Goal: Task Accomplishment & Management: Use online tool/utility

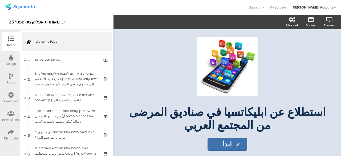
drag, startPoint x: 93, startPoint y: 12, endPoint x: 89, endPoint y: 9, distance: 4.8
click at [93, 12] on div "Support Help Center Live Chat My Surveys hisham Jubran Account ACCOUNTS hisham …" at bounding box center [171, 7] width 332 height 15
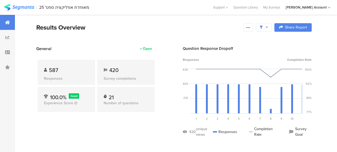
click at [105, 36] on section "Results Overview Confidence Level 95 % Preview survey Edit survey Export Result…" at bounding box center [174, 34] width 319 height 23
click at [112, 28] on div "Results Overview" at bounding box center [138, 28] width 205 height 10
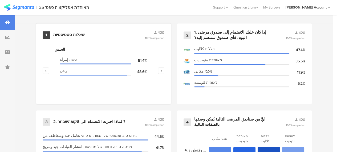
scroll to position [213, 0]
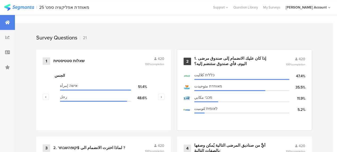
click at [205, 60] on div "1. إذا كان عليك الانضمام إلى صندوق مرضى اليوم، فأي صندوق ستنضم إليه؟" at bounding box center [233, 61] width 79 height 10
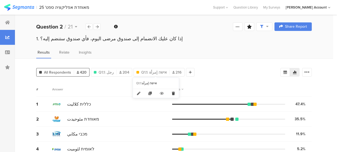
click at [172, 93] on icon at bounding box center [173, 93] width 11 height 9
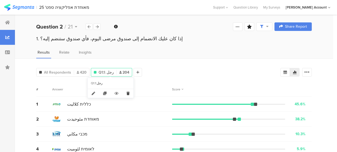
click at [129, 92] on icon at bounding box center [128, 93] width 11 height 9
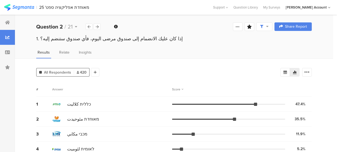
click at [110, 79] on div "All Respondents 420 Add Segment Segment markers Confidence interval Vote count …" at bounding box center [174, 109] width 319 height 102
click at [97, 71] on div at bounding box center [95, 72] width 9 height 9
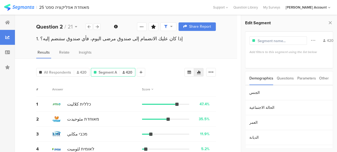
click at [307, 79] on div "Parameters" at bounding box center [306, 78] width 19 height 14
click at [328, 77] on div "Other" at bounding box center [325, 78] width 10 height 14
click at [269, 91] on section "Time Range" at bounding box center [290, 92] width 88 height 15
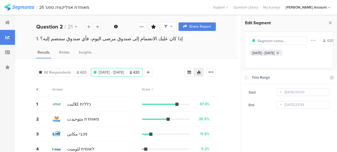
click at [282, 105] on icon at bounding box center [281, 105] width 7 height 9
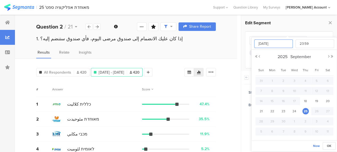
click at [280, 45] on input "Sep 25 2025" at bounding box center [274, 43] width 39 height 9
click at [237, 72] on div "All Respondents 420 Sep 18, 2025 - Sep 25, 2025 420 Add Segment Segment markers…" at bounding box center [126, 109] width 222 height 102
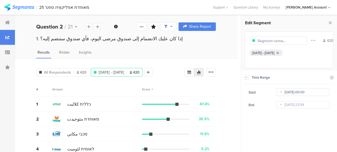
click at [290, 93] on input "Sep 18 2025 00:00" at bounding box center [303, 92] width 53 height 7
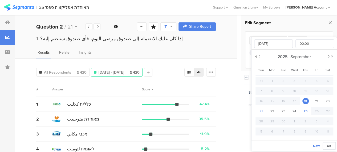
click at [263, 111] on span "21" at bounding box center [261, 111] width 6 height 6
type input "Sep 21 2025 00:00"
type input "Sep 21 2025"
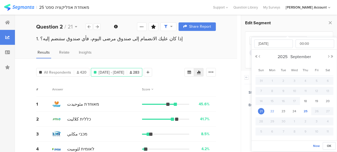
click at [273, 111] on span "22" at bounding box center [272, 111] width 6 height 6
type input "Sep 22 2025 00:00"
type input "Sep 22 2025"
click at [307, 101] on span "18" at bounding box center [306, 101] width 6 height 6
type input "Sep 18 2025 00:00"
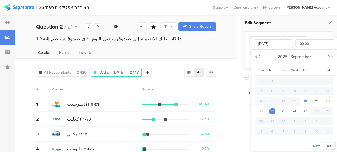
type input "Sep 18 2025"
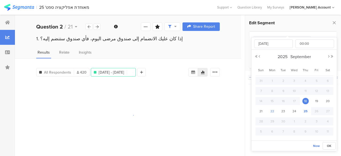
click at [272, 110] on span "22" at bounding box center [272, 111] width 6 height 6
type input "Sep 22 2025 00:00"
type input "Sep 22 2025"
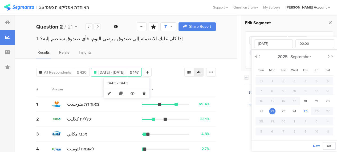
click at [146, 93] on icon at bounding box center [144, 93] width 11 height 9
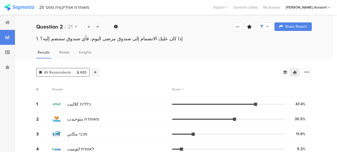
click at [97, 71] on div at bounding box center [95, 72] width 9 height 9
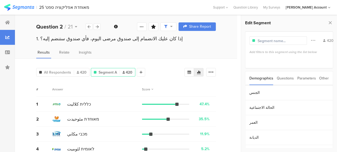
click at [325, 77] on div "Other" at bounding box center [325, 78] width 10 height 14
click at [298, 87] on section "Time Range" at bounding box center [290, 92] width 88 height 15
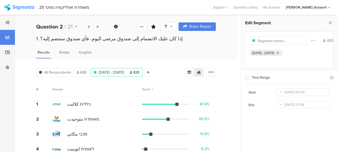
click at [282, 105] on icon at bounding box center [281, 105] width 7 height 9
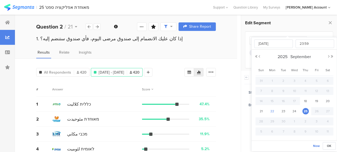
click at [273, 110] on span "22" at bounding box center [272, 111] width 6 height 6
type input "Sep 22 2025 23:59"
type input "Sep 22 2025"
click at [189, 82] on div "# Answer Score" at bounding box center [126, 89] width 180 height 15
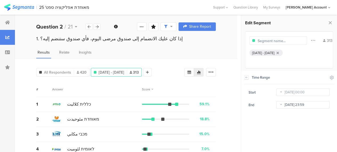
click at [291, 106] on input "Sep 22 2025 23:59" at bounding box center [303, 104] width 53 height 7
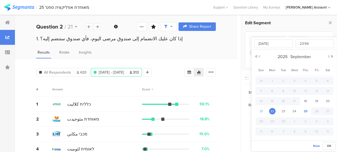
click at [263, 111] on span "21" at bounding box center [261, 111] width 6 height 6
type input "Sep 21 2025 23:59"
type input "Sep 21 2025"
click at [273, 111] on span "22" at bounding box center [272, 111] width 6 height 6
type input "Sep 22 2025 23:59"
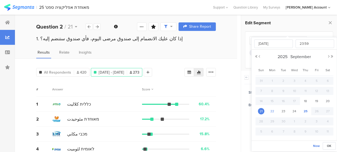
type input "Sep 22 2025"
click at [235, 98] on div "All Respondents 420 Sep 18, 2025 - Sep 22, 2025 313 Add Segment Segment markers…" at bounding box center [126, 109] width 222 height 102
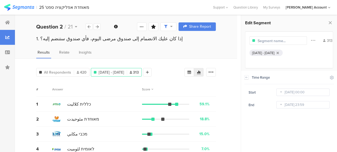
click at [285, 41] on input "text" at bounding box center [281, 41] width 46 height 6
type input "מדגם מייצג N=313"
click at [169, 72] on div "All Respondents 420 מדגם מייצג N=313 313 Add Segment" at bounding box center [110, 71] width 148 height 11
click at [123, 81] on div "All Respondents 420 מדגם מייצג N=313 313 Add Segment Segment markers Confidence…" at bounding box center [126, 109] width 222 height 102
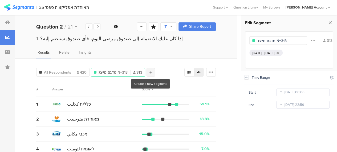
click at [152, 71] on div at bounding box center [151, 72] width 9 height 9
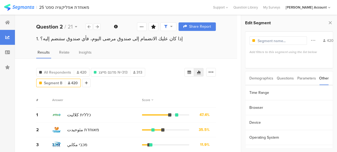
click at [286, 79] on div "Questions" at bounding box center [285, 78] width 17 height 14
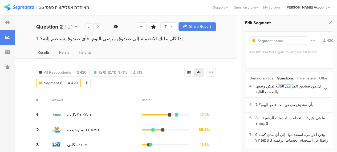
scroll to position [27, 0]
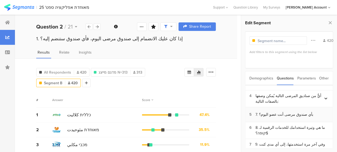
click at [272, 114] on div "7. بأي صندوق مرضى أنت عضو اليوم؟" at bounding box center [285, 115] width 58 height 6
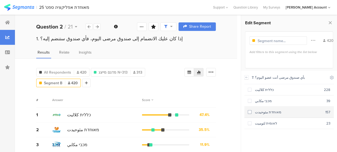
click at [249, 111] on span at bounding box center [250, 112] width 4 height 4
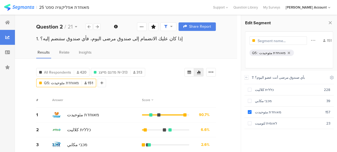
click at [265, 39] on input "text" at bounding box center [281, 41] width 46 height 6
type input "לקוחות מאוחדת N=151"
click at [189, 93] on div "# Answer Score" at bounding box center [126, 100] width 180 height 15
click at [20, 80] on div "All Respondents 420 מדגם מייצג N=313 313 לקוחות מאוחדת N=151 151 Add Segment Se…" at bounding box center [126, 114] width 222 height 113
click at [20, 74] on div "All Respondents 420 מדגם מייצג N=313 313 לקוחות מאוחדת N=151 151 Add Segment Se…" at bounding box center [126, 114] width 222 height 113
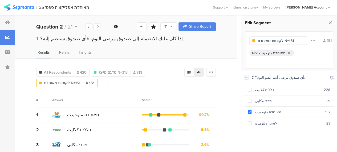
click at [125, 91] on div "All Respondents 420 מדגם מייצג N=313 313 לקוחות מאוחדת N=151 151 Add Segment Se…" at bounding box center [126, 114] width 222 height 113
click at [103, 82] on div at bounding box center [103, 83] width 9 height 9
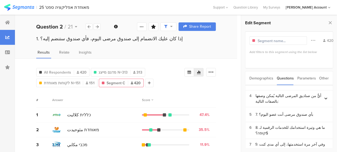
click at [262, 80] on div "Demographics" at bounding box center [262, 78] width 24 height 14
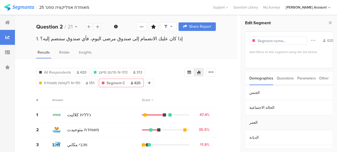
click at [255, 121] on section "العمر" at bounding box center [290, 122] width 88 height 15
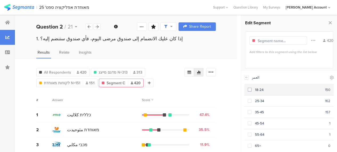
click at [250, 89] on span at bounding box center [250, 90] width 4 height 4
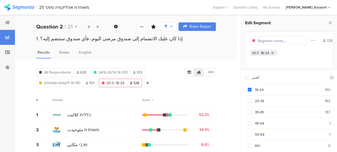
click at [265, 41] on input "text" at bounding box center [281, 41] width 46 height 6
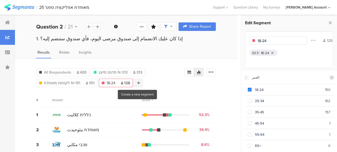
type input "18-24"
click at [138, 84] on icon at bounding box center [138, 83] width 3 height 4
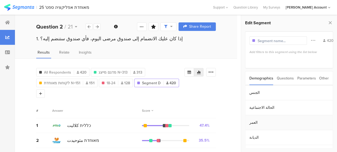
click at [255, 121] on section "العمر" at bounding box center [290, 122] width 88 height 15
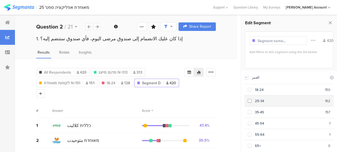
click at [250, 101] on span at bounding box center [250, 101] width 4 height 4
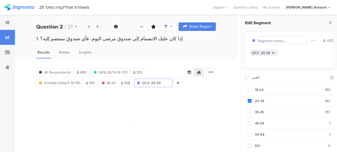
click at [265, 40] on input "text" at bounding box center [281, 41] width 46 height 6
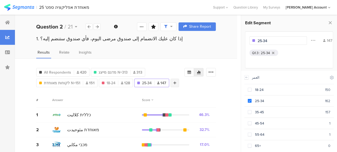
type input "25-34"
click at [174, 82] on icon at bounding box center [175, 83] width 3 height 4
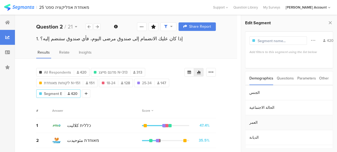
click at [253, 121] on section "العمر" at bounding box center [290, 122] width 88 height 15
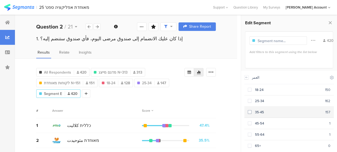
click at [251, 111] on span at bounding box center [250, 112] width 4 height 4
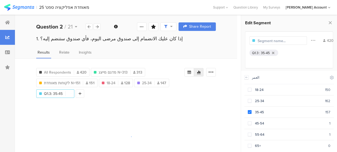
click at [259, 41] on input "text" at bounding box center [281, 41] width 46 height 6
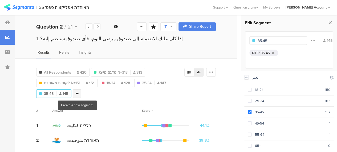
type input "35-45"
click at [79, 92] on div at bounding box center [77, 93] width 9 height 9
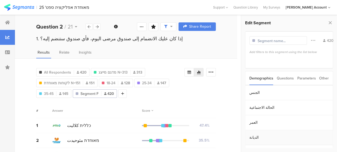
scroll to position [12, 0]
click at [254, 141] on section "المنطقة" at bounding box center [290, 140] width 88 height 15
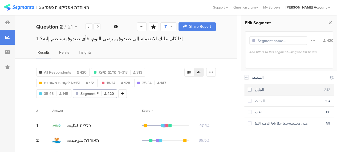
click at [251, 91] on span at bounding box center [250, 90] width 4 height 4
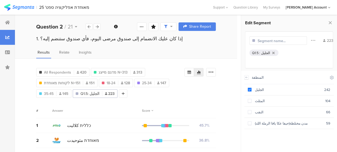
click at [131, 109] on div "Answer" at bounding box center [97, 110] width 90 height 5
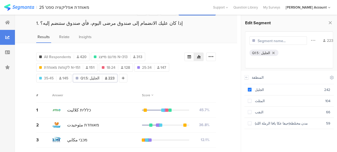
scroll to position [27, 0]
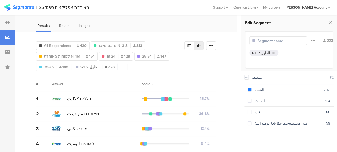
click at [180, 70] on div "All Respondents 420 מדגם מייצג N=313 313 לקוחות מאוחדת N=151 151 18-24 128 25-3…" at bounding box center [110, 55] width 148 height 32
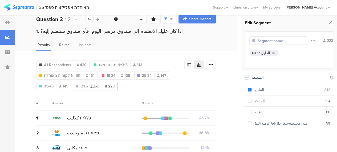
scroll to position [0, 0]
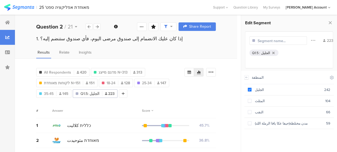
click at [98, 106] on div "# Answer Score" at bounding box center [126, 110] width 180 height 15
click at [137, 111] on div "Answer" at bounding box center [97, 110] width 90 height 5
click at [99, 114] on div "# Answer Score" at bounding box center [126, 110] width 180 height 15
click at [178, 95] on div "All Respondents 420 מדגם מייצג N=313 313 לקוחות מאוחדת N=151 151 18-24 128 25-3…" at bounding box center [110, 82] width 148 height 32
drag, startPoint x: 98, startPoint y: 73, endPoint x: 126, endPoint y: 79, distance: 28.1
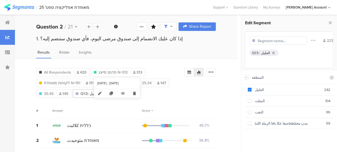
click at [126, 79] on body "You are using an unsupported version of Internet Explorer. Unsupported browsers…" at bounding box center [168, 76] width 337 height 152
click at [162, 103] on div "# Answer Score" at bounding box center [126, 110] width 180 height 15
click at [28, 100] on div "All Respondents 420 מדגם מייצג N=313 313 לקוחות מאוחדת N=151 151 18-24 128 25-3…" at bounding box center [126, 120] width 222 height 124
click at [200, 93] on div "All Respondents 420 מדגם מייצג N=313 313 לקוחות מאוחדת N=151 151 18-24 128 25-3…" at bounding box center [126, 82] width 180 height 32
click at [124, 106] on div "# Answer Score" at bounding box center [126, 110] width 180 height 15
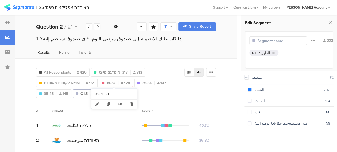
click at [112, 82] on span "18-24" at bounding box center [111, 83] width 9 height 6
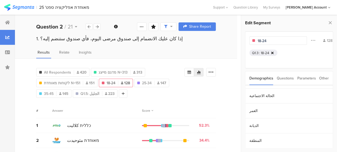
click at [274, 51] on div at bounding box center [273, 52] width 5 height 3
click at [285, 78] on div "Questions" at bounding box center [285, 78] width 17 height 14
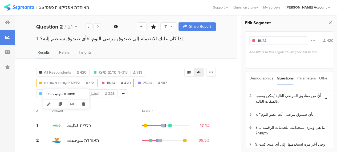
click at [82, 82] on div "לקוחות מאוחדת N=151 151" at bounding box center [67, 83] width 61 height 6
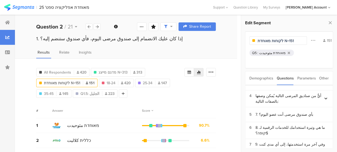
click at [263, 51] on div "מאוחדת مئوحيدت" at bounding box center [273, 52] width 26 height 5
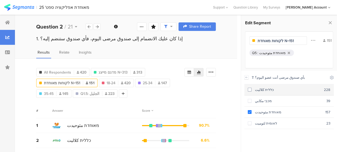
click at [249, 89] on span at bounding box center [250, 90] width 4 height 4
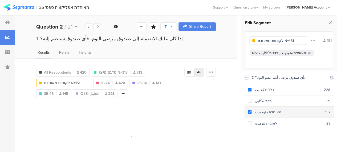
click at [251, 111] on span at bounding box center [250, 112] width 4 height 4
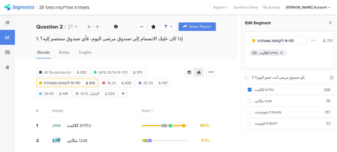
click at [267, 41] on input "לקוחות מאוחדת N=151" at bounding box center [281, 41] width 46 height 6
click at [287, 41] on input "לקוחות כללית N=151" at bounding box center [281, 41] width 46 height 6
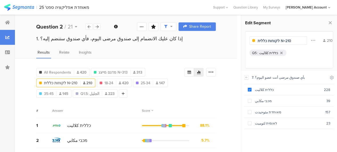
click at [216, 91] on div "All Respondents 420 מדגם מייצג N=313 313 לקוחות כללית N=210 210 18-24 420 25-34…" at bounding box center [126, 82] width 180 height 32
click at [112, 108] on div "# Answer Score" at bounding box center [126, 110] width 180 height 15
click at [111, 82] on span "18-24" at bounding box center [109, 83] width 9 height 6
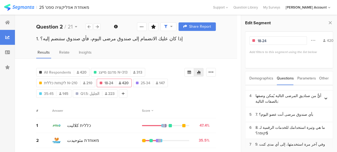
click at [277, 143] on div "9. وفي آخر مرة استخدمتها، إلى أي مدى كنت راضيًا عن استخدام الخدمات الرقمية لـ $…" at bounding box center [293, 147] width 74 height 11
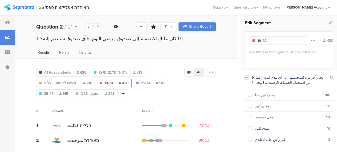
click at [246, 77] on icon at bounding box center [247, 77] width 2 height 1
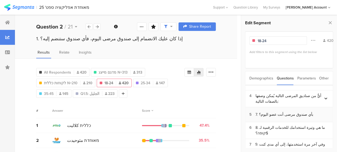
click at [265, 112] on div "7. بأي صندوق مرضى أنت عضو اليوم؟" at bounding box center [285, 115] width 58 height 6
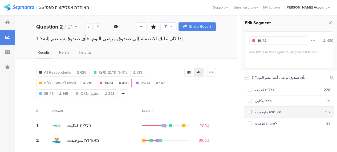
click at [250, 112] on span at bounding box center [250, 112] width 4 height 4
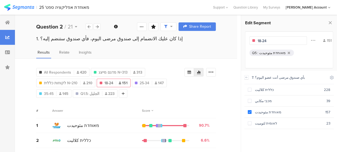
click at [262, 39] on input "18-24" at bounding box center [281, 41] width 46 height 6
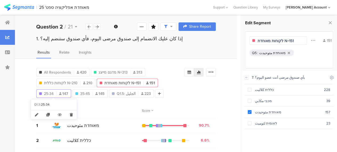
click at [54, 95] on span "25-34" at bounding box center [49, 94] width 10 height 6
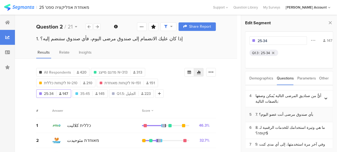
click at [283, 112] on div "7. بأي صندوق مرضى أنت عضو اليوم؟" at bounding box center [285, 115] width 58 height 6
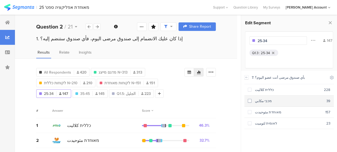
click at [251, 101] on span at bounding box center [250, 101] width 4 height 4
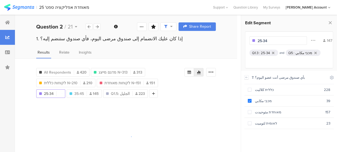
click at [264, 41] on input "25-34" at bounding box center [281, 41] width 46 height 6
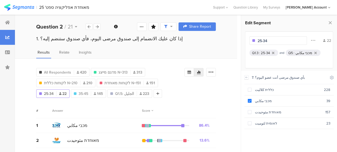
click at [264, 41] on input "25-34" at bounding box center [281, 41] width 46 height 6
click at [273, 53] on icon at bounding box center [273, 52] width 2 height 3
click at [284, 41] on input "לקוחות מכבי N=22" at bounding box center [281, 41] width 46 height 6
click at [280, 64] on div "Q5 : מכבי مكابي" at bounding box center [289, 57] width 79 height 15
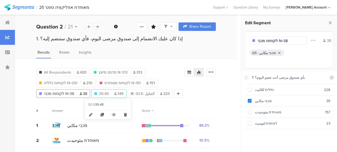
click at [114, 94] on icon at bounding box center [115, 93] width 2 height 3
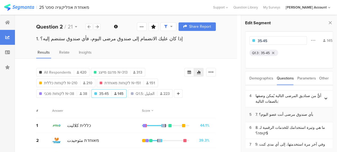
click at [268, 112] on div "7. بأي صندوق مرضى أنت عضو اليوم؟" at bounding box center [285, 115] width 58 height 6
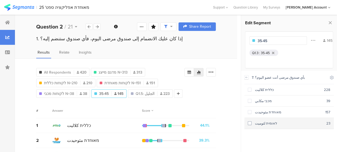
click at [252, 123] on div "לאומית لئوميت" at bounding box center [289, 123] width 75 height 5
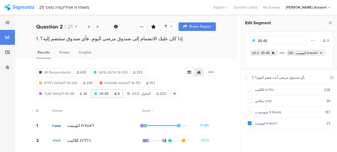
click at [273, 52] on icon at bounding box center [273, 52] width 2 height 3
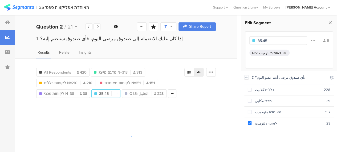
click at [268, 41] on input "35-45" at bounding box center [281, 41] width 46 height 6
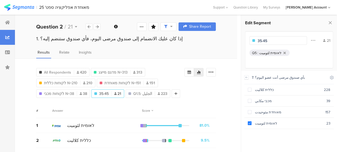
click at [268, 41] on input "35-45" at bounding box center [281, 41] width 46 height 6
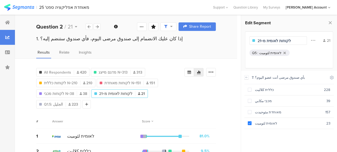
click at [204, 95] on div "All Respondents 420 מדגם מייצג N=313 313 לקוחות כללית N=210 210 לקוחות מאוחדת N…" at bounding box center [126, 87] width 180 height 43
click at [109, 92] on span "לקוחות לאומית מ=21" at bounding box center [115, 94] width 33 height 6
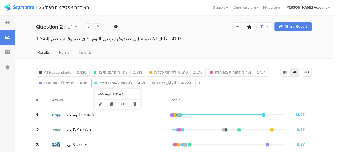
click at [122, 81] on span "לקוחות לאומית מ=21" at bounding box center [115, 83] width 33 height 6
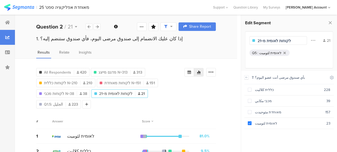
click at [266, 42] on input "לקוחות לאומית מ=21" at bounding box center [281, 41] width 46 height 6
click at [266, 40] on input "לקוחות לאומית מ=21" at bounding box center [281, 41] width 46 height 6
drag, startPoint x: 266, startPoint y: 40, endPoint x: 257, endPoint y: 41, distance: 9.1
click at [257, 41] on div "לקוחות לאומית מ=21" at bounding box center [279, 40] width 58 height 9
click at [260, 41] on input "לקוחות לאומית21" at bounding box center [281, 41] width 46 height 6
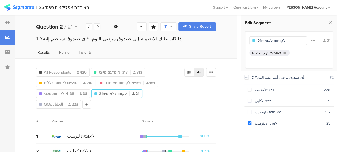
click at [260, 41] on input "לקוחות לאומית21" at bounding box center [281, 41] width 46 height 6
click at [280, 40] on input "לקוחות לאומיתN=21" at bounding box center [281, 41] width 46 height 6
click at [195, 91] on div "All Respondents 420 מדגם מייצג N=313 313 לקוחות כללית N=210 210 לקוחות מאוחדת N…" at bounding box center [126, 87] width 180 height 43
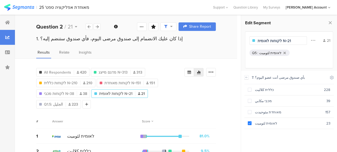
click at [99, 105] on div "All Respondents 420 מדגם מייצג N=313 313 לקוחות כללית N=210 210 לקוחות מאוחדת N…" at bounding box center [110, 87] width 148 height 43
click at [65, 93] on span "לקוחות מכבי N=38" at bounding box center [59, 94] width 30 height 6
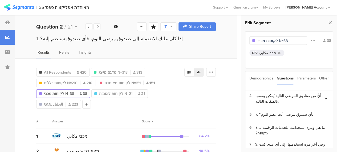
click at [267, 53] on div "מכבי مكابي" at bounding box center [268, 52] width 17 height 5
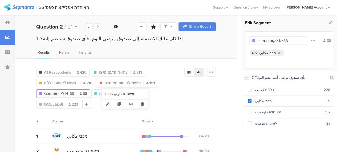
click at [128, 83] on span "לקוחות מאוחדת N=151" at bounding box center [123, 83] width 36 height 6
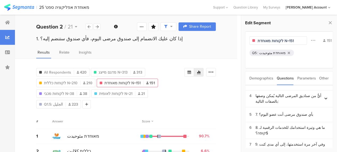
click at [263, 53] on div "מאוחדת مئوحيدت" at bounding box center [273, 52] width 26 height 5
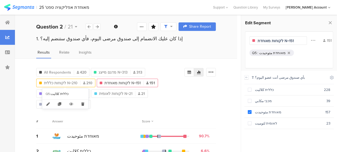
click at [66, 82] on span "לקוחות כללית N=210" at bounding box center [61, 83] width 34 height 6
type input "לקוחות כללית N=210"
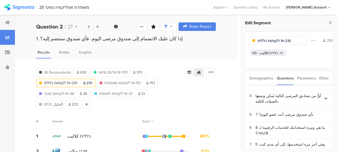
click at [268, 53] on div "כללית كلاليت" at bounding box center [269, 52] width 19 height 5
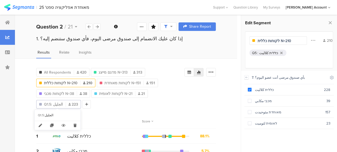
click at [53, 105] on span "Q1.5: الجليل" at bounding box center [53, 105] width 19 height 6
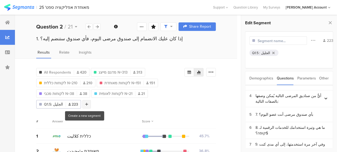
click at [85, 105] on icon at bounding box center [86, 104] width 3 height 4
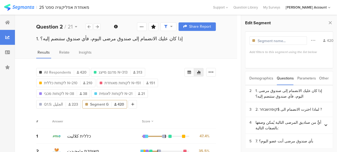
click at [258, 77] on div "Demographics" at bounding box center [262, 78] width 24 height 14
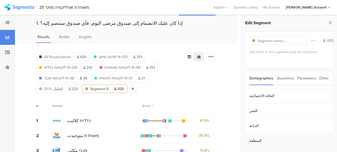
scroll to position [27, 0]
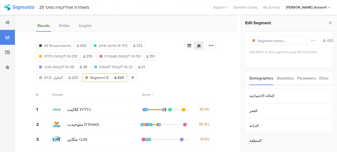
click at [254, 140] on section "المنطقة" at bounding box center [290, 140] width 88 height 15
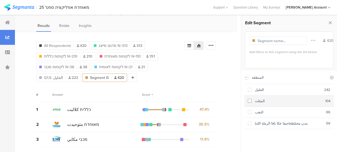
click at [251, 101] on span at bounding box center [250, 101] width 4 height 4
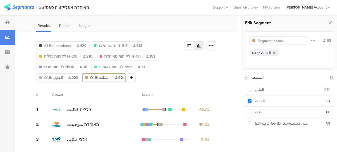
click at [273, 39] on input "text" at bounding box center [281, 41] width 46 height 6
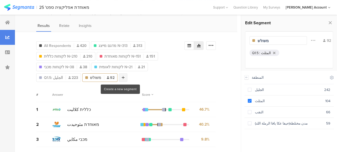
type input "משולש"
click at [122, 78] on div at bounding box center [123, 77] width 9 height 9
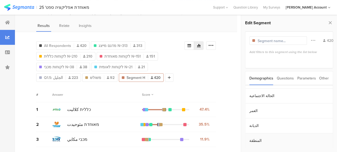
click at [254, 141] on section "المنطقة" at bounding box center [290, 140] width 88 height 15
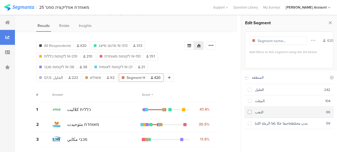
click at [251, 110] on span at bounding box center [250, 112] width 4 height 4
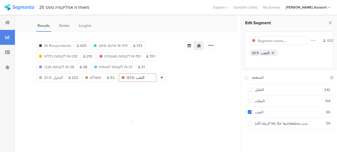
click at [267, 41] on input "text" at bounding box center [281, 41] width 46 height 6
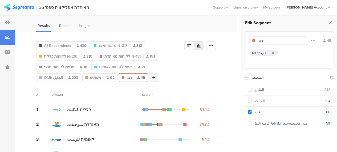
type input "נגב"
click at [152, 78] on div at bounding box center [154, 77] width 9 height 9
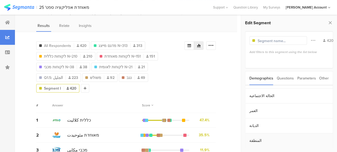
click at [249, 142] on section "المنطقة" at bounding box center [290, 140] width 88 height 15
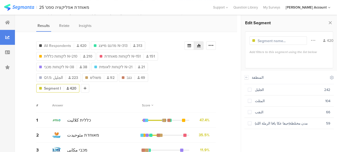
click at [267, 42] on input "text" at bounding box center [281, 41] width 46 height 6
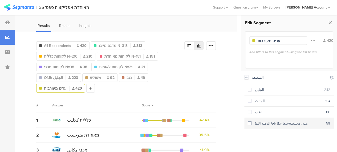
click at [250, 122] on span at bounding box center [250, 123] width 4 height 4
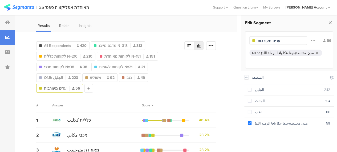
click at [105, 90] on div "All Respondents 420 מדגם מייצג N=313 313 לקוחות כללית N=210 210 לקוחות מאוחדת N…" at bounding box center [110, 65] width 148 height 53
click at [170, 86] on div "All Respondents 420 מדגם מייצג N=313 313 לקוחות כללית N=210 210 לקוחות מאוחדת N…" at bounding box center [110, 65] width 148 height 53
click at [279, 42] on input "ערים מעורבות" at bounding box center [281, 41] width 46 height 6
click at [127, 77] on span "נגב" at bounding box center [129, 78] width 5 height 6
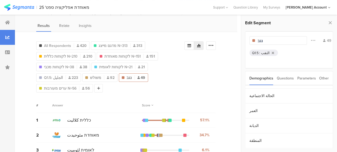
click at [265, 41] on input "נגב" at bounding box center [281, 41] width 46 height 6
click at [94, 76] on span "משולש" at bounding box center [95, 78] width 11 height 6
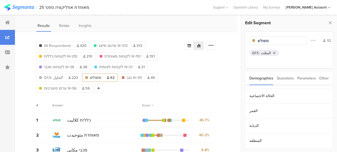
click at [270, 40] on input "משולש" at bounding box center [281, 41] width 46 height 6
type input "משולש מ=92"
click at [123, 92] on div "Q1.5 : النقب" at bounding box center [145, 88] width 46 height 11
click at [109, 92] on div "All Respondents 420 מדגם מייצג N=313 313 לקוחות כללית N=210 210 לקוחות מאוחדת N…" at bounding box center [126, 104] width 222 height 145
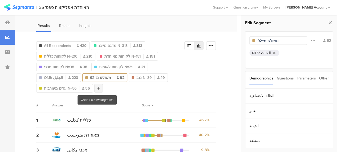
click at [97, 87] on icon at bounding box center [98, 88] width 3 height 4
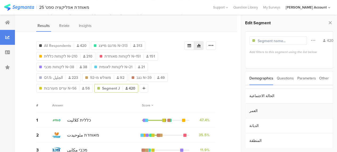
click at [253, 110] on section "العمر" at bounding box center [290, 111] width 88 height 15
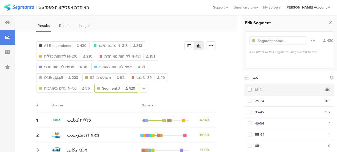
click at [250, 89] on span at bounding box center [250, 90] width 4 height 4
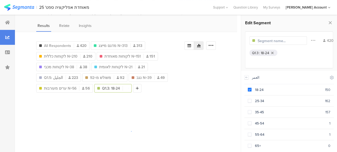
click at [262, 41] on input "text" at bounding box center [281, 41] width 46 height 6
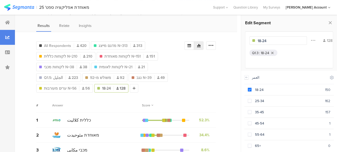
type input "18-24"
click at [194, 88] on div "All Respondents 420 מדגם מייצג N=313 313 לקוחות כללית N=210 210 לקוחות מאוחדת N…" at bounding box center [126, 65] width 180 height 53
click at [133, 88] on icon at bounding box center [134, 88] width 3 height 4
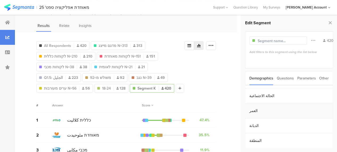
click at [253, 111] on section "العمر" at bounding box center [290, 111] width 88 height 15
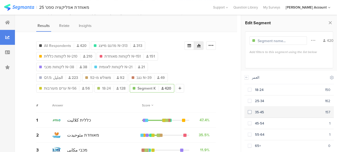
click at [251, 112] on span at bounding box center [250, 112] width 4 height 4
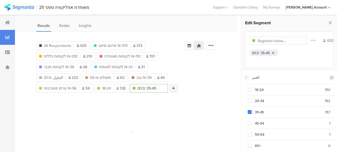
scroll to position [12, 0]
click at [174, 87] on icon at bounding box center [173, 88] width 3 height 4
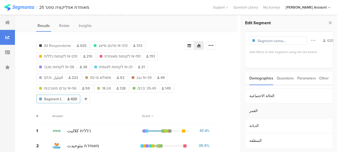
click at [254, 110] on section "العمر" at bounding box center [290, 111] width 88 height 15
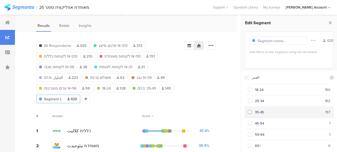
drag, startPoint x: 249, startPoint y: 122, endPoint x: 249, endPoint y: 112, distance: 10.4
click at [249, 112] on div "18-24 150 25-34 162 35-45 157 45-54 1 55-64 1 65+ 0" at bounding box center [290, 116] width 90 height 65
click at [249, 112] on span at bounding box center [250, 112] width 4 height 4
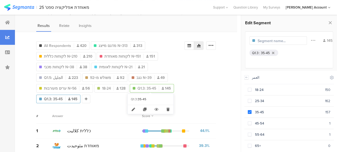
click at [148, 88] on span "Q1.3: 35-45" at bounding box center [147, 89] width 19 height 6
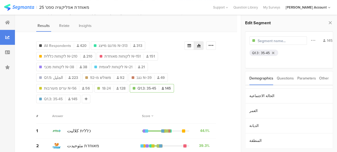
click at [263, 52] on div "35-45" at bounding box center [265, 52] width 9 height 5
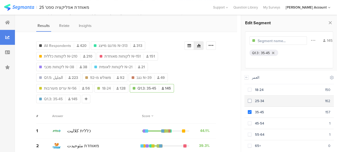
click at [251, 101] on span at bounding box center [250, 101] width 4 height 4
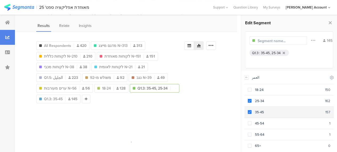
click at [249, 111] on span at bounding box center [250, 112] width 4 height 4
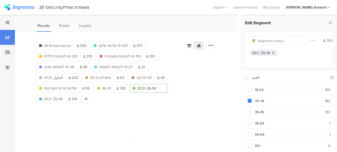
click at [260, 41] on input "text" at bounding box center [281, 41] width 46 height 6
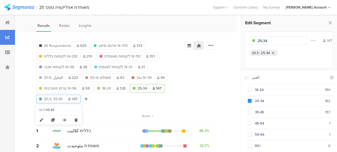
type input "25-34"
click at [60, 97] on span "Q1.3: 35-45" at bounding box center [53, 99] width 19 height 6
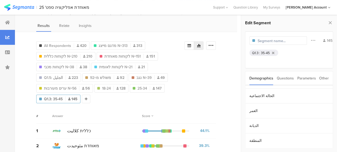
click at [264, 52] on div "35-45" at bounding box center [265, 52] width 9 height 5
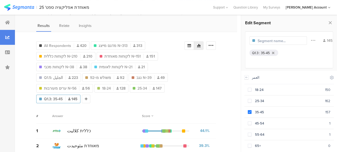
click at [264, 42] on input "text" at bounding box center [281, 41] width 46 height 6
type input "35-45"
click at [101, 101] on div "All Respondents 420 מדגם מייצג N=313 313 לקוחות כללית N=210 210 לקוחות מאוחדת N…" at bounding box center [110, 71] width 148 height 64
click at [216, 75] on div "All Respondents 420 מדגם מייצג N=313 313 לקוחות כללית N=210 210 לקוחות מאוחדת N…" at bounding box center [126, 71] width 180 height 64
click at [329, 21] on icon at bounding box center [331, 22] width 6 height 7
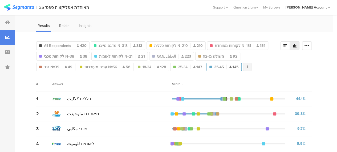
click at [246, 67] on icon at bounding box center [247, 67] width 3 height 4
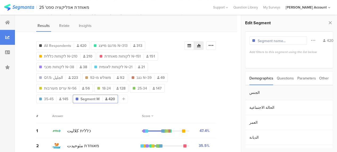
click at [253, 92] on section "الجنس" at bounding box center [290, 92] width 88 height 15
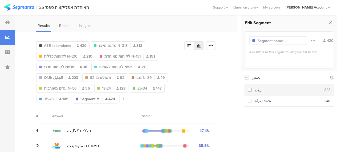
click at [249, 89] on span at bounding box center [250, 90] width 4 height 4
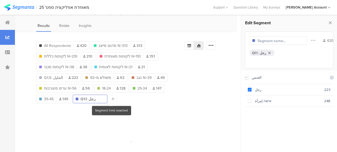
click at [111, 98] on div at bounding box center [113, 99] width 9 height 9
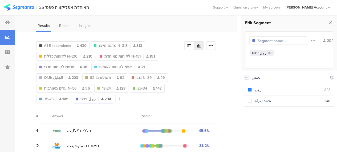
click at [130, 102] on div "All Respondents 420 מדגם מייצג N=313 313 לקוחות כללית N=210 210 לקוחות מאוחדת N…" at bounding box center [110, 71] width 148 height 64
click at [109, 120] on icon at bounding box center [110, 120] width 11 height 9
type input "35-45"
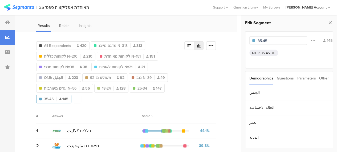
click at [105, 104] on div "All Respondents 420 מדגם מייצג N=313 313 לקוחות כללית N=210 210 לקוחות מאוחדת N…" at bounding box center [126, 110] width 222 height 156
click at [192, 89] on div "All Respondents 420 מדגם מייצג N=313 313 לקוחות כללית N=210 210 לקוחות מאוחדת N…" at bounding box center [126, 71] width 180 height 64
click at [26, 91] on div "All Respondents 420 מדגם מייצג N=313 313 לקוחות כללית N=210 210 לקוחות מאוחדת N…" at bounding box center [126, 110] width 222 height 156
click at [66, 44] on span "All Respondents" at bounding box center [57, 46] width 27 height 6
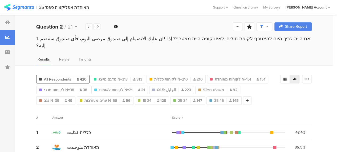
click at [308, 94] on div "All Respondents 420 מדגם מייצג N=313 313 Q5 : כללית كلاليت לקוחות כללית N=210 2…" at bounding box center [174, 89] width 276 height 32
click at [243, 96] on div at bounding box center [247, 100] width 9 height 9
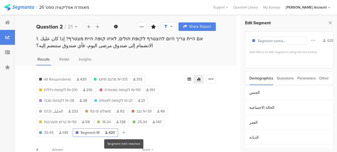
click at [121, 132] on div at bounding box center [124, 132] width 9 height 9
click at [111, 141] on icon at bounding box center [113, 142] width 11 height 9
type input "35-45"
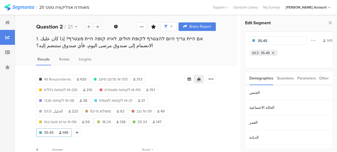
click at [128, 132] on div "All Respondents 420 מדגם מייצג N=313 313 לקוחות כללית N=210 210 Q5 : מאוחדת مئو…" at bounding box center [110, 105] width 148 height 64
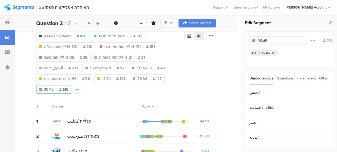
scroll to position [15, 0]
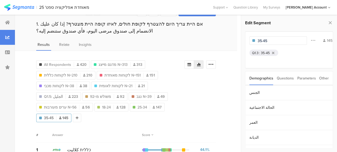
click at [212, 88] on div "All Respondents 420 מדגם מייצג N=313 313 לקוחות כללית N=210 210 Q5 : מאוחדת مئو…" at bounding box center [126, 90] width 180 height 64
click at [149, 114] on div "All Respondents 420 מדגם מייצג N=313 313 לקוחות כללית N=210 210 Q5 : מאוחדת مئو…" at bounding box center [110, 90] width 148 height 64
click at [75, 117] on div at bounding box center [77, 118] width 9 height 9
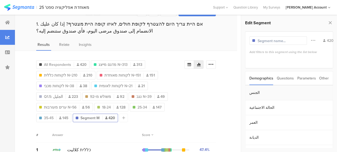
click at [255, 90] on section "الجنس" at bounding box center [290, 92] width 88 height 15
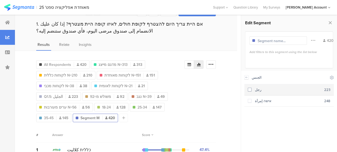
click at [249, 90] on span at bounding box center [250, 90] width 4 height 4
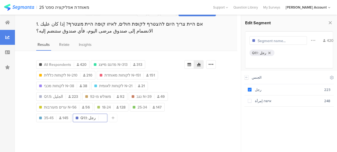
click at [267, 39] on input "text" at bounding box center [281, 41] width 46 height 6
type input "גברים"
click at [185, 115] on div "All Respondents 420 מדגם מייצג N=313 313 לקוחות כללית N=210 210 Q5 : מאוחדת مئو…" at bounding box center [110, 90] width 148 height 64
click at [145, 116] on div "All Respondents 420 מדגם מייצג N=313 313 לקוחות כללית N=210 210 Q5 : מאוחדת مئو…" at bounding box center [110, 90] width 148 height 64
click at [331, 24] on icon at bounding box center [331, 22] width 6 height 7
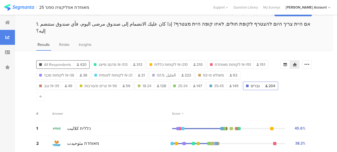
click at [68, 62] on span "All Respondents" at bounding box center [57, 65] width 27 height 6
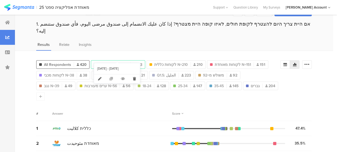
click at [118, 62] on span "מדגם מייצג N=313" at bounding box center [113, 65] width 29 height 6
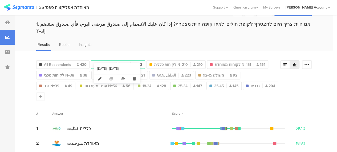
click at [120, 62] on span "מדגם מייצג N=313" at bounding box center [113, 65] width 29 height 6
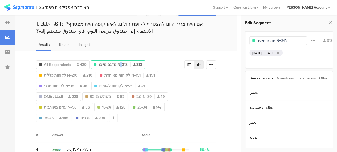
click at [120, 58] on div "All Respondents 420 מדגם מייצג N=313 313 לקוחות כללית N=210 210 לקוחות מאוחדת N…" at bounding box center [110, 90] width 148 height 64
click at [275, 53] on div "Sep 18, 2025 - Sep 22, 2025" at bounding box center [263, 52] width 22 height 5
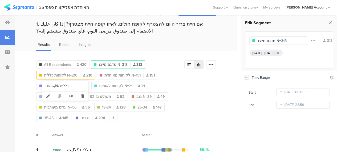
click at [63, 73] on span "לקוחות כללית N=210" at bounding box center [61, 76] width 34 height 6
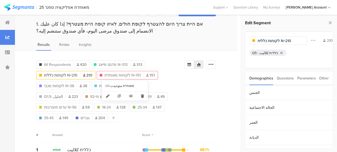
click at [119, 73] on span "לקוחות מאוחדת N=151" at bounding box center [123, 76] width 36 height 6
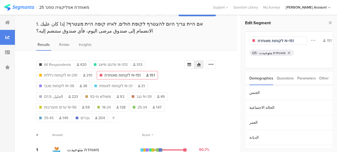
click at [268, 53] on div "מאוחדת مئوحيدت" at bounding box center [273, 52] width 26 height 5
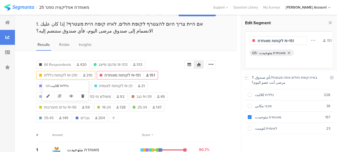
click at [66, 74] on span "לקוחות כללית N=210" at bounding box center [61, 76] width 34 height 6
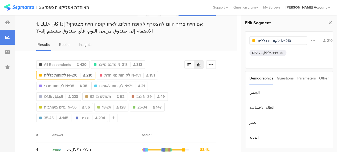
click at [264, 53] on div "כללית كلاليت" at bounding box center [269, 52] width 19 height 5
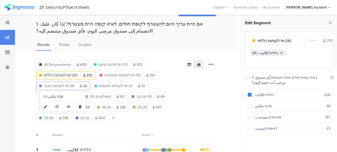
click at [67, 87] on span "לקוחות מכבי N=38" at bounding box center [59, 86] width 30 height 6
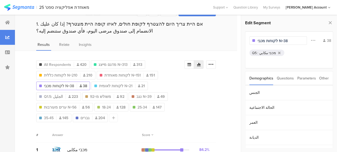
click at [263, 51] on div "מכבי مكابي" at bounding box center [268, 52] width 17 height 5
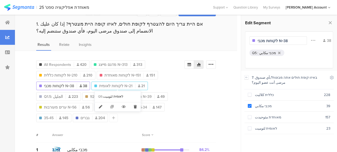
click at [102, 85] on span "לקוחות לאומית N=21" at bounding box center [115, 86] width 33 height 6
type input "לקוחות לאומית N=21"
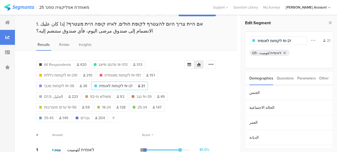
click at [266, 53] on div "לאומית لئوميت" at bounding box center [271, 52] width 22 height 5
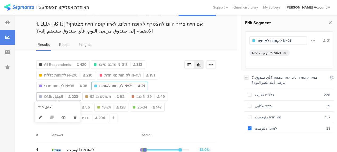
click at [58, 95] on span "Q1.5: الجليل" at bounding box center [53, 97] width 19 height 6
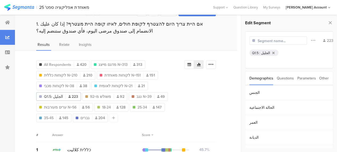
click at [265, 52] on div "الجليل" at bounding box center [265, 52] width 9 height 5
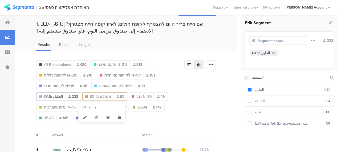
click at [114, 94] on div at bounding box center [114, 96] width 0 height 5
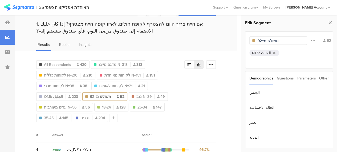
click at [263, 52] on div "المثلث" at bounding box center [266, 52] width 10 height 5
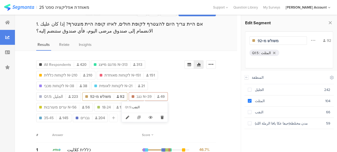
click at [138, 96] on span "נגב N=39" at bounding box center [144, 97] width 15 height 6
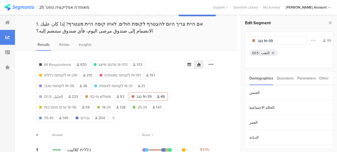
click at [263, 52] on div "النقب" at bounding box center [265, 52] width 9 height 5
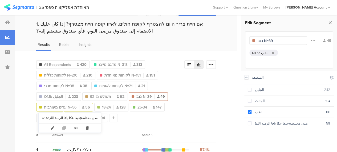
click at [62, 108] on span "ערים מעורבות N=56" at bounding box center [60, 108] width 33 height 6
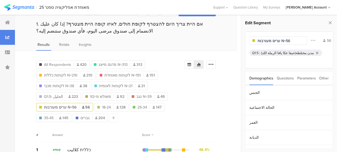
click at [279, 51] on div "مدن مختلطة(حيفا عكا يافا الرملة اللد)" at bounding box center [287, 52] width 53 height 5
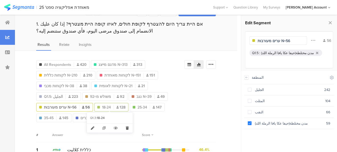
click at [109, 106] on span "18-24" at bounding box center [106, 108] width 9 height 6
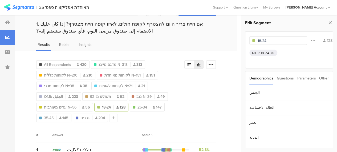
click at [269, 51] on div "18-24" at bounding box center [265, 52] width 8 height 5
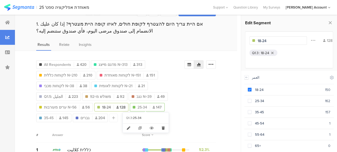
click at [143, 106] on span "25-34" at bounding box center [143, 108] width 10 height 6
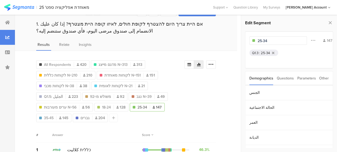
click at [264, 53] on div "25-34" at bounding box center [265, 52] width 9 height 5
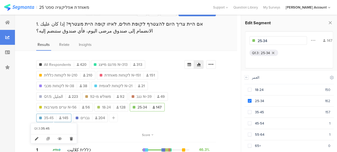
click at [47, 115] on span "35-45" at bounding box center [49, 118] width 10 height 6
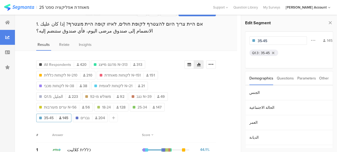
click at [268, 53] on div "35-45" at bounding box center [265, 52] width 9 height 5
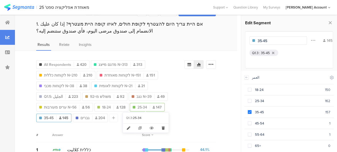
click at [138, 106] on span "25-34" at bounding box center [143, 108] width 10 height 6
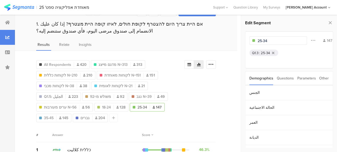
click at [265, 53] on div "25-34" at bounding box center [265, 52] width 9 height 5
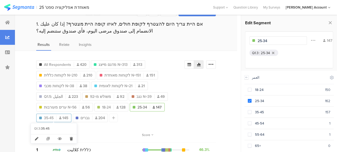
click at [51, 116] on span "35-45" at bounding box center [49, 118] width 10 height 6
type input "35-45"
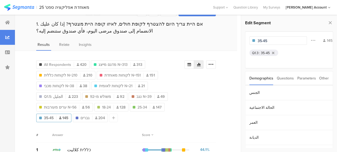
click at [267, 50] on div "35-45" at bounding box center [265, 52] width 9 height 5
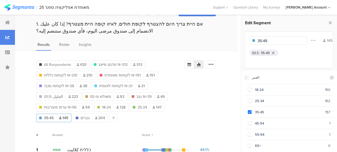
click at [156, 121] on div "All Respondents 420 מדגם מייצג N=313 313 לקוחות כללית N=210 210 לקוחות מאוחדת N…" at bounding box center [110, 90] width 148 height 64
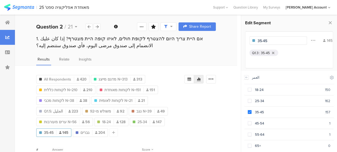
click at [170, 59] on div "Results Relate Insights" at bounding box center [126, 61] width 222 height 9
click at [331, 23] on icon at bounding box center [331, 22] width 6 height 7
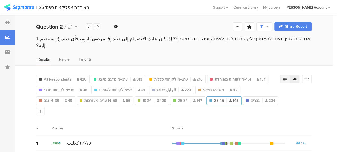
click at [288, 77] on icon at bounding box center [285, 79] width 4 height 4
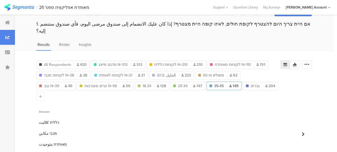
scroll to position [18, 0]
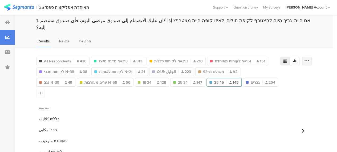
click at [310, 58] on icon at bounding box center [307, 60] width 5 height 5
click at [258, 70] on span "Export as Excel" at bounding box center [259, 69] width 25 height 5
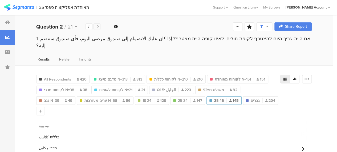
click at [97, 26] on icon at bounding box center [97, 26] width 3 height 3
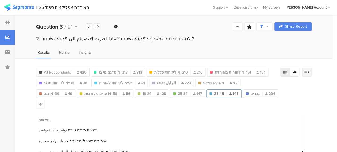
click at [310, 71] on icon at bounding box center [307, 72] width 5 height 5
click at [263, 89] on span "Export as Excel" at bounding box center [259, 87] width 25 height 5
click at [98, 26] on icon at bounding box center [97, 26] width 3 height 3
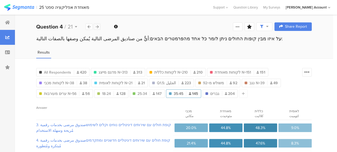
click at [98, 27] on icon at bounding box center [97, 26] width 3 height 3
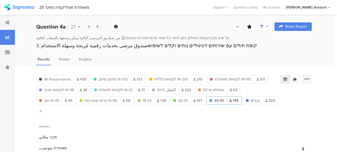
click at [310, 77] on icon at bounding box center [307, 79] width 5 height 5
click at [260, 95] on span "Export as Excel" at bounding box center [259, 94] width 25 height 5
click at [99, 27] on div at bounding box center [97, 26] width 7 height 6
click at [310, 78] on icon at bounding box center [307, 79] width 5 height 5
click at [265, 93] on span "Export as Excel" at bounding box center [259, 94] width 25 height 5
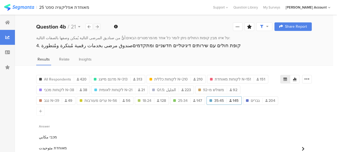
click at [97, 26] on icon at bounding box center [97, 26] width 3 height 3
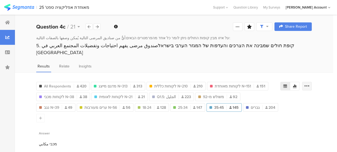
click at [310, 84] on icon at bounding box center [307, 86] width 5 height 5
click at [262, 94] on span "Export as Excel" at bounding box center [259, 94] width 25 height 5
click at [99, 27] on div at bounding box center [97, 26] width 7 height 6
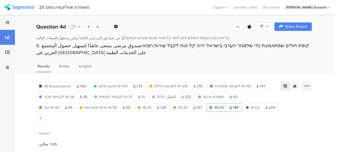
click at [310, 84] on icon at bounding box center [307, 86] width 5 height 5
click at [273, 100] on div "Export as Excel" at bounding box center [279, 100] width 65 height 5
click at [98, 25] on icon at bounding box center [97, 26] width 3 height 3
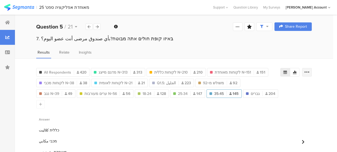
click at [309, 71] on icon at bounding box center [307, 72] width 5 height 5
click at [262, 87] on span "Export as Excel" at bounding box center [259, 87] width 25 height 5
click at [99, 26] on div at bounding box center [97, 26] width 7 height 6
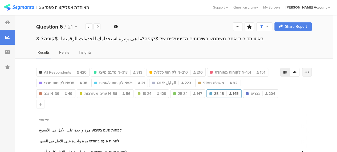
click at [312, 70] on div at bounding box center [308, 72] width 10 height 9
click at [252, 88] on span "Export as Excel" at bounding box center [259, 87] width 25 height 5
click at [98, 26] on icon at bounding box center [97, 26] width 3 height 3
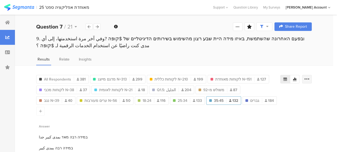
click at [310, 78] on icon at bounding box center [307, 79] width 5 height 5
click at [264, 94] on span "Export as Excel" at bounding box center [259, 94] width 25 height 5
click at [98, 27] on icon at bounding box center [97, 26] width 3 height 3
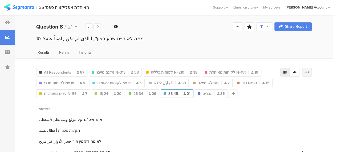
click at [310, 71] on icon at bounding box center [307, 72] width 5 height 5
click at [256, 87] on span "Export as Excel" at bounding box center [259, 87] width 25 height 5
click at [98, 25] on icon at bounding box center [97, 26] width 3 height 3
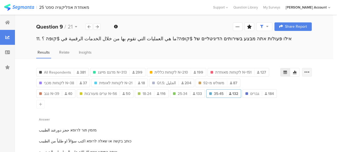
click at [310, 71] on icon at bounding box center [307, 72] width 5 height 5
click at [264, 86] on span "Export as Excel" at bounding box center [259, 87] width 25 height 5
click at [99, 26] on div at bounding box center [97, 26] width 7 height 6
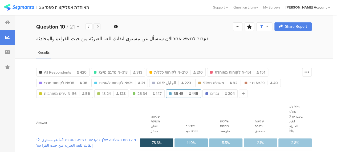
click at [99, 26] on div at bounding box center [97, 26] width 7 height 6
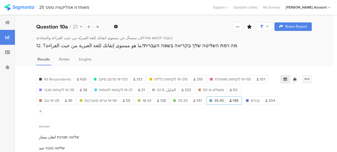
click at [310, 77] on icon at bounding box center [307, 79] width 5 height 5
click at [259, 94] on span "Export as Excel" at bounding box center [259, 94] width 25 height 5
click at [98, 26] on icon at bounding box center [97, 26] width 3 height 3
click at [310, 77] on icon at bounding box center [307, 79] width 5 height 5
click at [263, 94] on span "Export as Excel" at bounding box center [259, 94] width 25 height 5
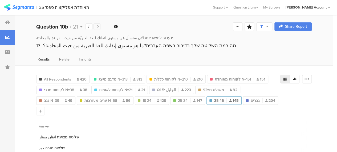
click at [98, 25] on icon at bounding box center [97, 26] width 3 height 3
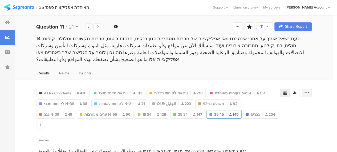
click at [309, 90] on icon at bounding box center [307, 92] width 5 height 5
click at [252, 100] on span "Export as Excel" at bounding box center [259, 100] width 25 height 5
click at [98, 26] on icon at bounding box center [97, 26] width 3 height 3
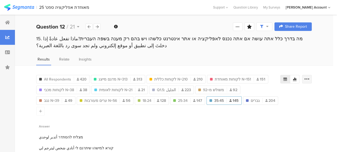
click at [309, 79] on icon at bounding box center [307, 79] width 5 height 5
click at [256, 92] on span "Export as Excel" at bounding box center [259, 94] width 25 height 5
click at [98, 26] on icon at bounding box center [97, 26] width 3 height 3
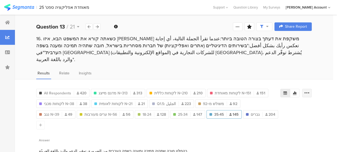
click at [310, 90] on icon at bounding box center [307, 92] width 5 height 5
click at [262, 102] on span "Export as Excel" at bounding box center [259, 100] width 25 height 5
click at [98, 26] on icon at bounding box center [97, 26] width 3 height 3
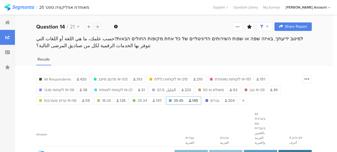
click at [96, 26] on icon at bounding box center [97, 26] width 3 height 3
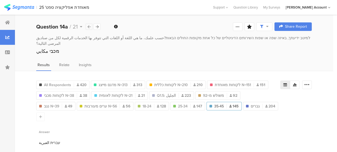
click at [90, 27] on icon at bounding box center [89, 26] width 3 height 3
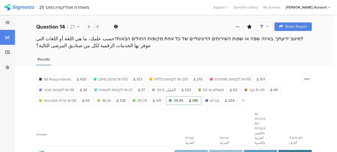
click at [98, 27] on icon at bounding box center [97, 26] width 3 height 3
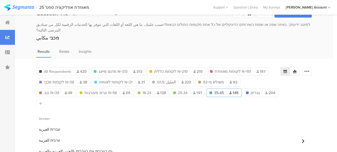
scroll to position [25, 0]
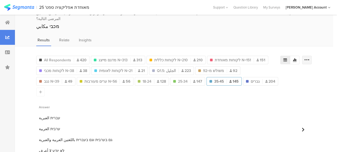
click at [310, 57] on icon at bounding box center [307, 59] width 5 height 5
click at [255, 70] on span "Export as Excel" at bounding box center [259, 69] width 25 height 5
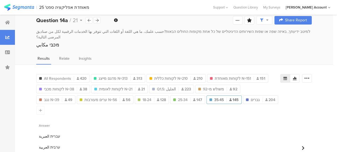
scroll to position [0, 0]
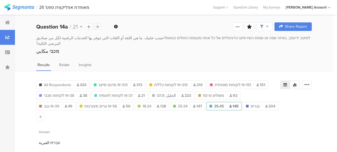
click at [98, 26] on icon at bounding box center [97, 26] width 3 height 3
click at [310, 82] on icon at bounding box center [307, 84] width 5 height 5
click at [263, 92] on span "Export as Excel" at bounding box center [259, 94] width 25 height 5
click at [98, 26] on icon at bounding box center [97, 26] width 3 height 3
click at [310, 82] on icon at bounding box center [307, 84] width 5 height 5
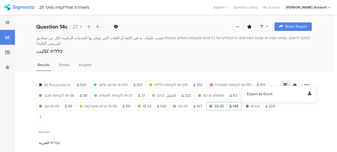
click at [271, 93] on span "Export as Excel" at bounding box center [259, 94] width 25 height 5
click at [100, 26] on div at bounding box center [97, 26] width 7 height 6
click at [310, 82] on icon at bounding box center [307, 84] width 5 height 5
click at [260, 94] on span "Export as Excel" at bounding box center [259, 94] width 25 height 5
click at [99, 25] on div at bounding box center [97, 26] width 7 height 6
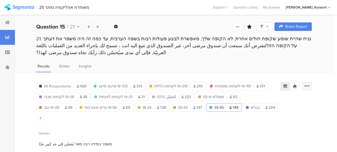
click at [309, 85] on icon at bounding box center [307, 86] width 5 height 5
click at [264, 100] on span "Export as Excel" at bounding box center [259, 100] width 25 height 5
click at [98, 26] on icon at bounding box center [97, 26] width 3 height 3
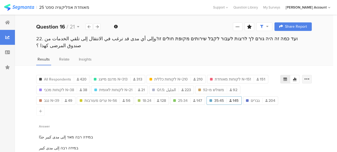
click at [310, 77] on icon at bounding box center [307, 79] width 5 height 5
click at [259, 87] on span "Export as Excel" at bounding box center [259, 87] width 25 height 5
click at [97, 27] on icon at bounding box center [97, 26] width 3 height 3
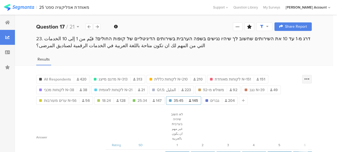
click at [310, 78] on icon at bounding box center [307, 79] width 5 height 5
click at [284, 73] on div "All Respondents 420 מדגם מייצג N=313 313 לקוחות כללית N=210 210 לקוחות מאוחדת N…" at bounding box center [168, 89] width 264 height 32
click at [240, 26] on icon at bounding box center [238, 27] width 4 height 4
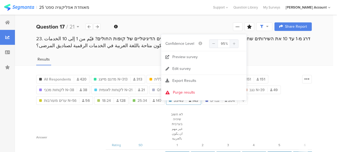
click at [279, 63] on div "Results" at bounding box center [174, 61] width 319 height 9
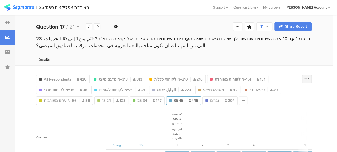
click at [310, 79] on icon at bounding box center [307, 79] width 5 height 5
click at [265, 132] on section "4" at bounding box center [254, 129] width 24 height 39
click at [96, 26] on icon at bounding box center [97, 26] width 3 height 3
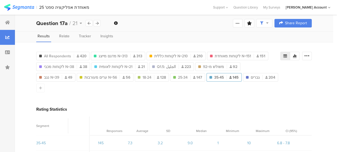
scroll to position [27, 0]
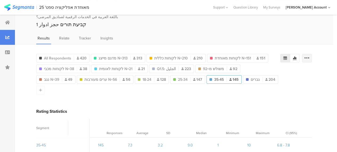
click at [310, 56] on icon at bounding box center [307, 57] width 5 height 5
click at [184, 30] on div "23. דרג מ-1 עד 10 את השירותים שחשוב לך שיהיו נגישים בשפה הערבית בשירותים הדיגיט…" at bounding box center [174, 24] width 319 height 30
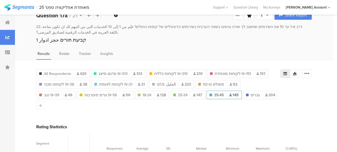
scroll to position [0, 0]
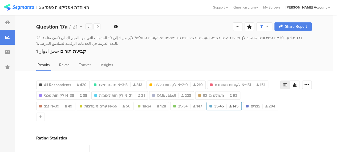
click at [91, 27] on div at bounding box center [89, 26] width 7 height 6
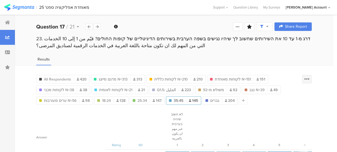
click at [309, 80] on icon at bounding box center [307, 79] width 5 height 5
click at [293, 74] on div "All Respondents 420 מדגם מייצג N=313 313 לקוחות כללית N=210 210 לקוחות מאוחדת N…" at bounding box center [168, 89] width 264 height 32
click at [97, 27] on icon at bounding box center [97, 26] width 3 height 3
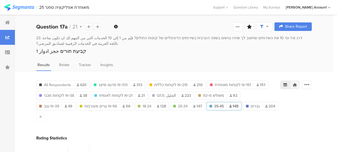
click at [297, 83] on icon at bounding box center [295, 85] width 4 height 4
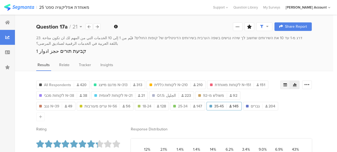
click at [288, 85] on icon at bounding box center [285, 85] width 4 height 4
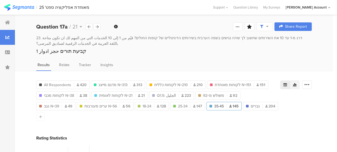
click at [297, 83] on icon at bounding box center [295, 85] width 4 height 4
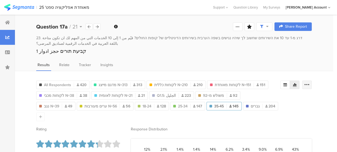
click at [310, 84] on icon at bounding box center [307, 84] width 5 height 5
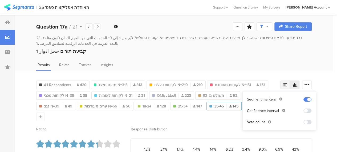
click at [287, 83] on icon at bounding box center [286, 84] width 4 height 3
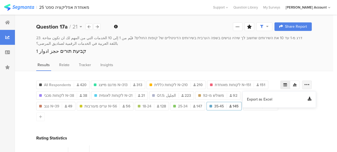
click at [310, 82] on icon at bounding box center [307, 84] width 5 height 5
click at [269, 99] on span "Export as Excel" at bounding box center [259, 99] width 25 height 5
click at [98, 24] on div at bounding box center [97, 26] width 7 height 6
click at [310, 86] on icon at bounding box center [307, 84] width 5 height 5
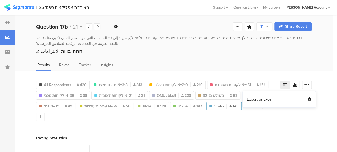
click at [254, 100] on span "Export as Excel" at bounding box center [259, 99] width 25 height 5
click at [98, 26] on icon at bounding box center [97, 26] width 3 height 3
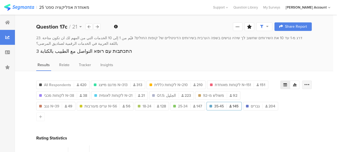
click at [310, 84] on icon at bounding box center [307, 84] width 5 height 5
click at [261, 100] on span "Export as Excel" at bounding box center [259, 99] width 25 height 5
click at [97, 26] on icon at bounding box center [97, 26] width 3 height 3
click at [310, 82] on icon at bounding box center [307, 84] width 5 height 5
click at [257, 98] on span "Export as Excel" at bounding box center [259, 99] width 25 height 5
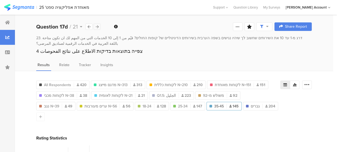
click at [98, 26] on icon at bounding box center [97, 26] width 3 height 3
click at [310, 84] on icon at bounding box center [307, 84] width 5 height 5
click at [259, 99] on span "Export as Excel" at bounding box center [259, 99] width 25 height 5
click at [97, 27] on icon at bounding box center [97, 26] width 3 height 3
click at [310, 85] on icon at bounding box center [307, 84] width 5 height 5
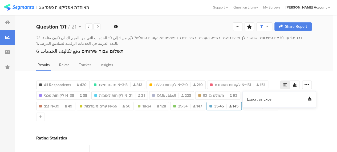
click at [257, 100] on span "Export as Excel" at bounding box center [259, 99] width 25 height 5
click at [98, 26] on icon at bounding box center [97, 26] width 3 height 3
click at [310, 83] on icon at bounding box center [307, 84] width 5 height 5
click at [252, 100] on span "Export as Excel" at bounding box center [259, 99] width 25 height 5
click at [97, 25] on icon at bounding box center [97, 26] width 3 height 3
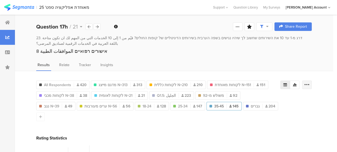
click at [310, 85] on icon at bounding box center [307, 84] width 5 height 5
click at [255, 99] on span "Export as Excel" at bounding box center [259, 99] width 25 height 5
click at [96, 26] on icon at bounding box center [97, 26] width 3 height 3
click at [310, 87] on div at bounding box center [308, 85] width 10 height 9
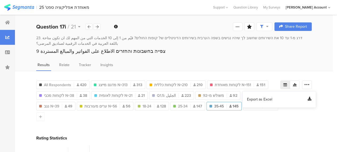
click at [259, 100] on span "Export as Excel" at bounding box center [259, 99] width 25 height 5
click at [97, 26] on icon at bounding box center [97, 26] width 3 height 3
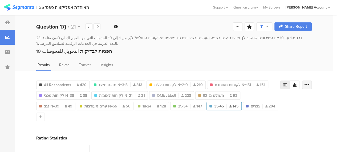
click at [310, 83] on icon at bounding box center [307, 84] width 5 height 5
click at [264, 98] on span "Export as Excel" at bounding box center [259, 99] width 25 height 5
click at [98, 27] on icon at bounding box center [97, 26] width 3 height 3
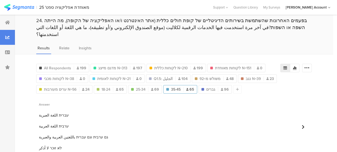
scroll to position [25, 0]
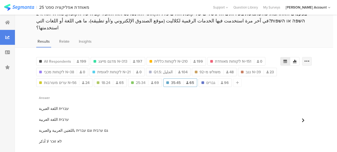
click at [310, 59] on icon at bounding box center [307, 61] width 5 height 5
click at [262, 70] on span "Export as Excel" at bounding box center [259, 69] width 25 height 5
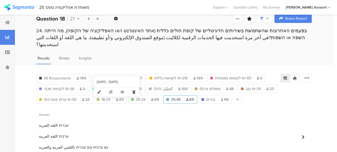
scroll to position [0, 0]
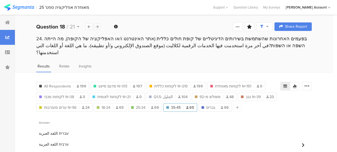
click at [97, 26] on icon at bounding box center [97, 26] width 3 height 3
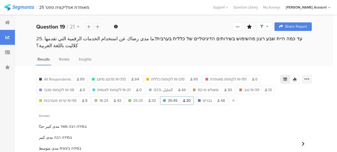
click at [310, 77] on icon at bounding box center [307, 79] width 5 height 5
click at [262, 85] on span "Export as Excel" at bounding box center [259, 87] width 25 height 5
click at [98, 27] on icon at bounding box center [97, 26] width 3 height 3
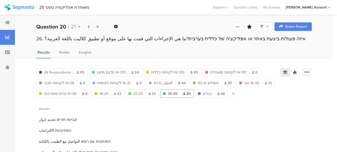
click at [310, 71] on icon at bounding box center [307, 72] width 5 height 5
click at [264, 87] on span "Export as Excel" at bounding box center [259, 87] width 25 height 5
click at [98, 25] on icon at bounding box center [97, 26] width 3 height 3
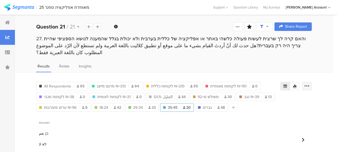
click at [310, 84] on icon at bounding box center [307, 86] width 5 height 5
click at [263, 94] on span "Export as Excel" at bounding box center [259, 94] width 25 height 5
click at [99, 26] on div at bounding box center [97, 26] width 7 height 6
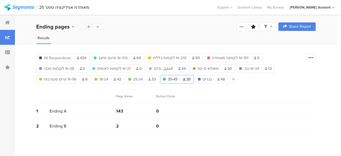
click at [89, 26] on icon at bounding box center [89, 26] width 3 height 3
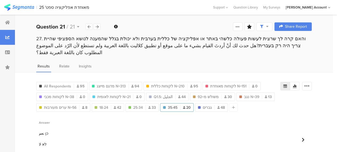
click at [221, 129] on div "1 כן نعم" at bounding box center [182, 133] width 292 height 11
click at [128, 128] on div "1 כן نعم" at bounding box center [182, 133] width 292 height 11
click at [10, 22] on div at bounding box center [7, 22] width 15 height 15
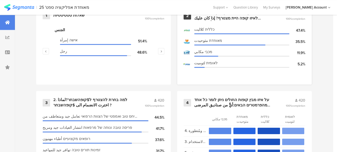
scroll to position [240, 0]
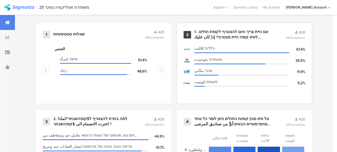
click at [222, 36] on div "1. אם היית צריך היום להצטרף לקופת חולים, לאיזו קופה היית מצטרף? إذا كان عليك ال…" at bounding box center [233, 34] width 79 height 10
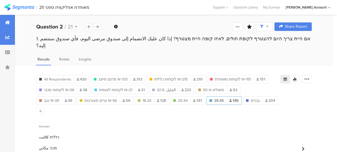
click at [10, 22] on div at bounding box center [7, 22] width 15 height 15
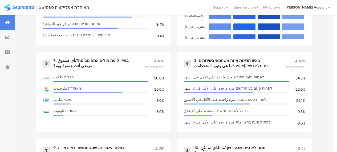
scroll to position [373, 0]
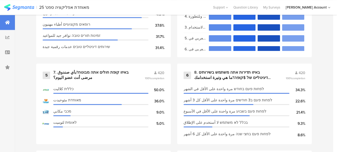
click at [22, 5] on img at bounding box center [19, 7] width 30 height 7
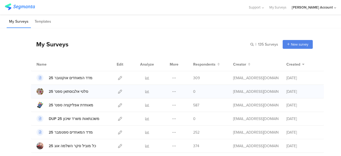
click at [172, 90] on div "Duplicate Export Delete" at bounding box center [174, 91] width 11 height 13
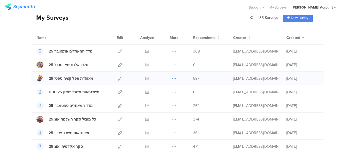
click at [172, 78] on icon at bounding box center [174, 79] width 4 height 4
click at [167, 92] on button "Duplicate" at bounding box center [163, 92] width 29 height 10
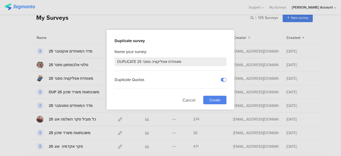
click at [214, 99] on span "Create" at bounding box center [215, 100] width 11 height 6
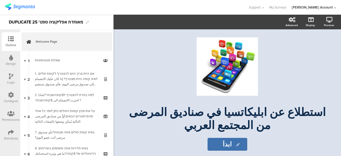
click at [26, 7] on img at bounding box center [20, 6] width 30 height 7
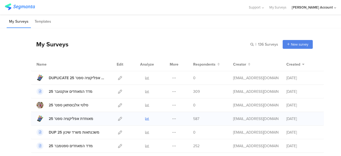
click at [145, 119] on icon at bounding box center [147, 119] width 4 height 4
